Goal: Find specific page/section: Find specific page/section

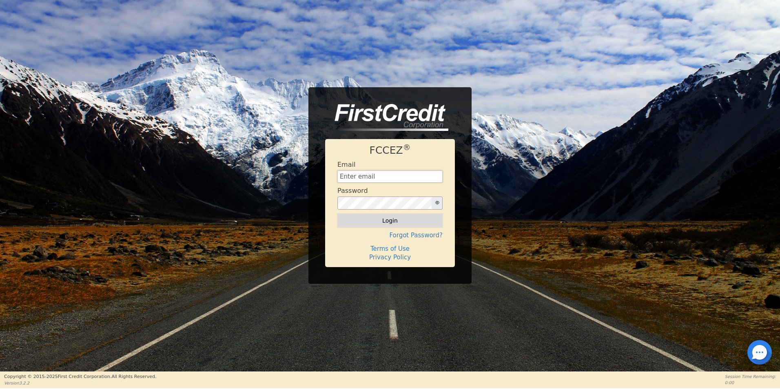
type input "[EMAIL_ADDRESS][DOMAIN_NAME]"
click at [388, 218] on button "Login" at bounding box center [389, 221] width 105 height 14
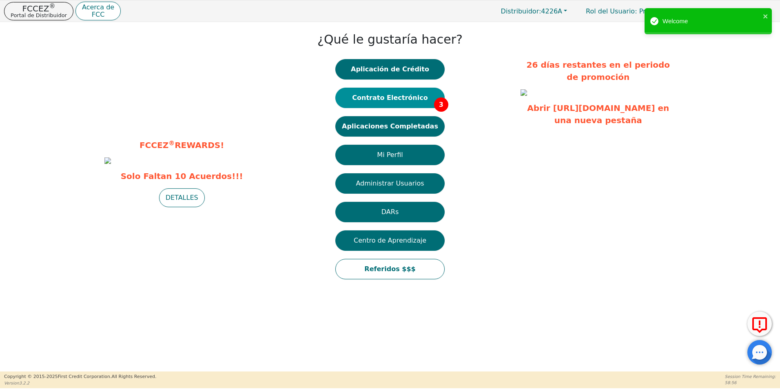
click at [417, 102] on button "Contrato Electrónico 3" at bounding box center [389, 98] width 109 height 20
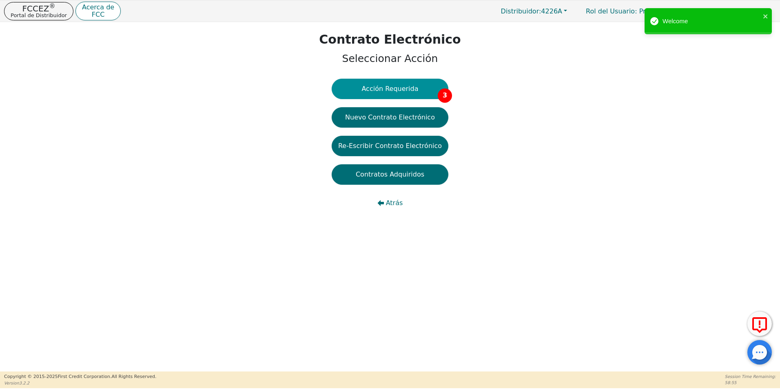
click at [402, 95] on button "Acción Requerida 3" at bounding box center [389, 89] width 117 height 20
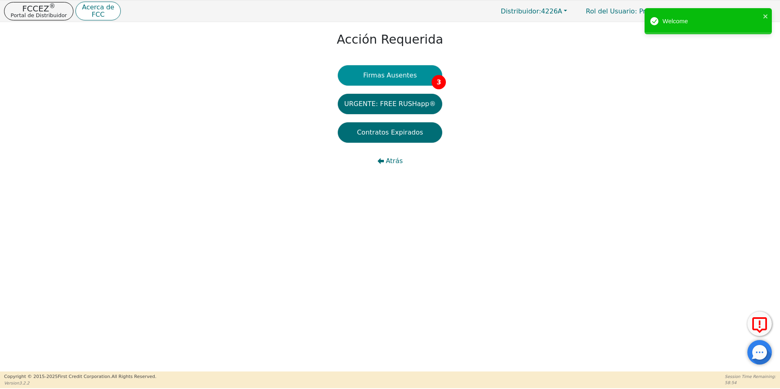
click at [390, 79] on button "Firmas Ausentes 3" at bounding box center [390, 75] width 104 height 20
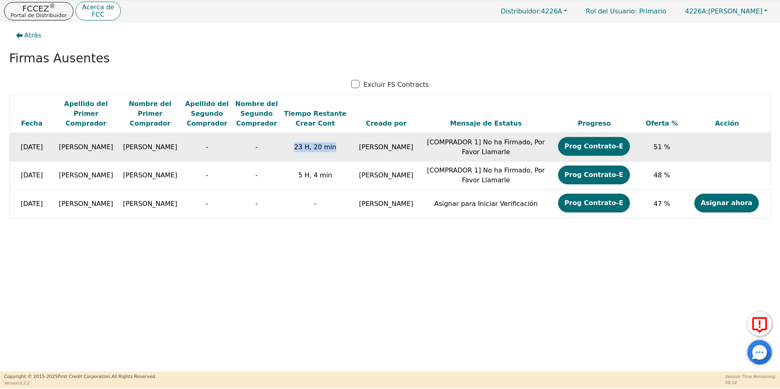
drag, startPoint x: 283, startPoint y: 147, endPoint x: 325, endPoint y: 147, distance: 42.0
click at [325, 147] on td "23 H, 20 min" at bounding box center [315, 147] width 68 height 29
copy td "23 H, 20 min"
